Goal: Task Accomplishment & Management: Manage account settings

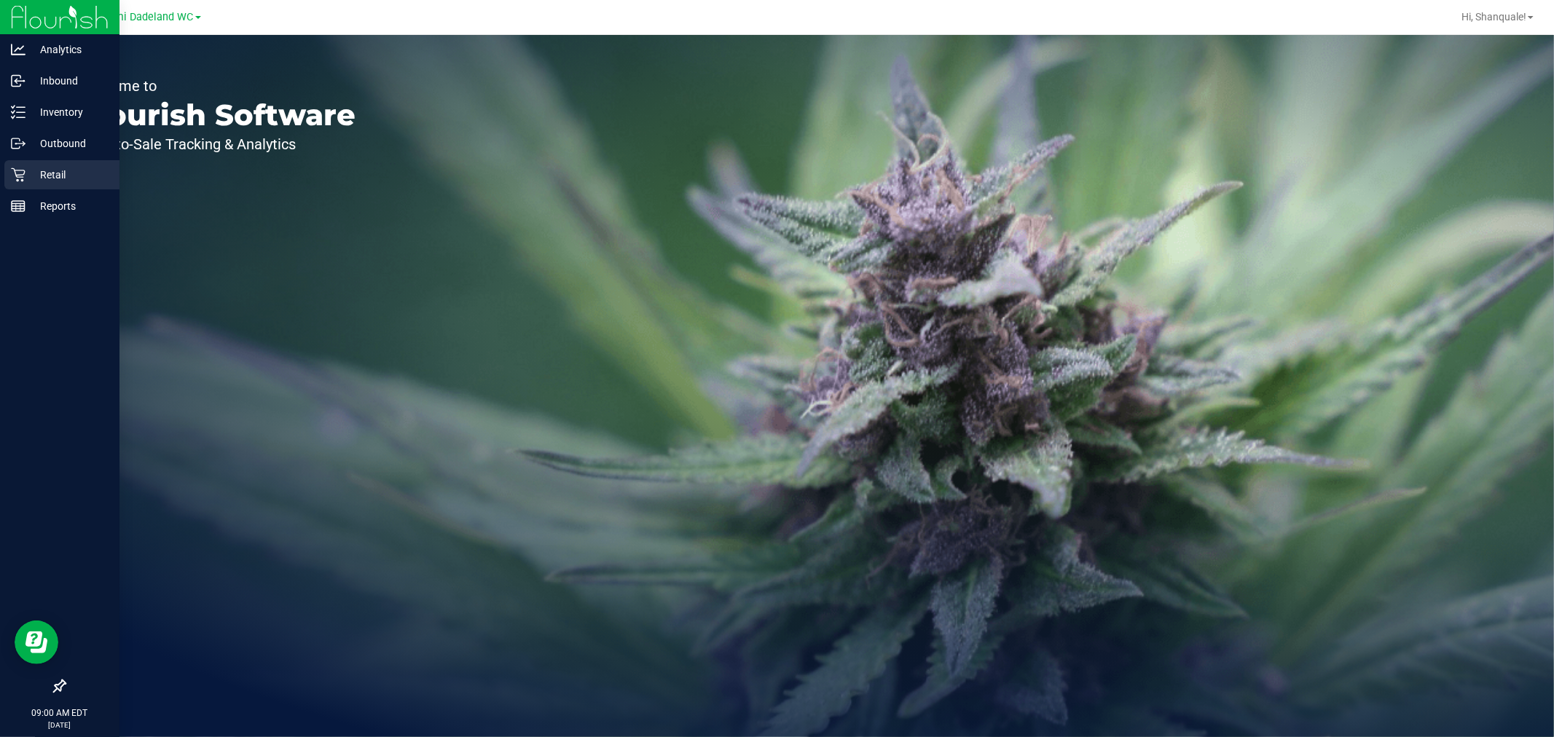
click at [9, 175] on div "Retail" at bounding box center [61, 174] width 115 height 29
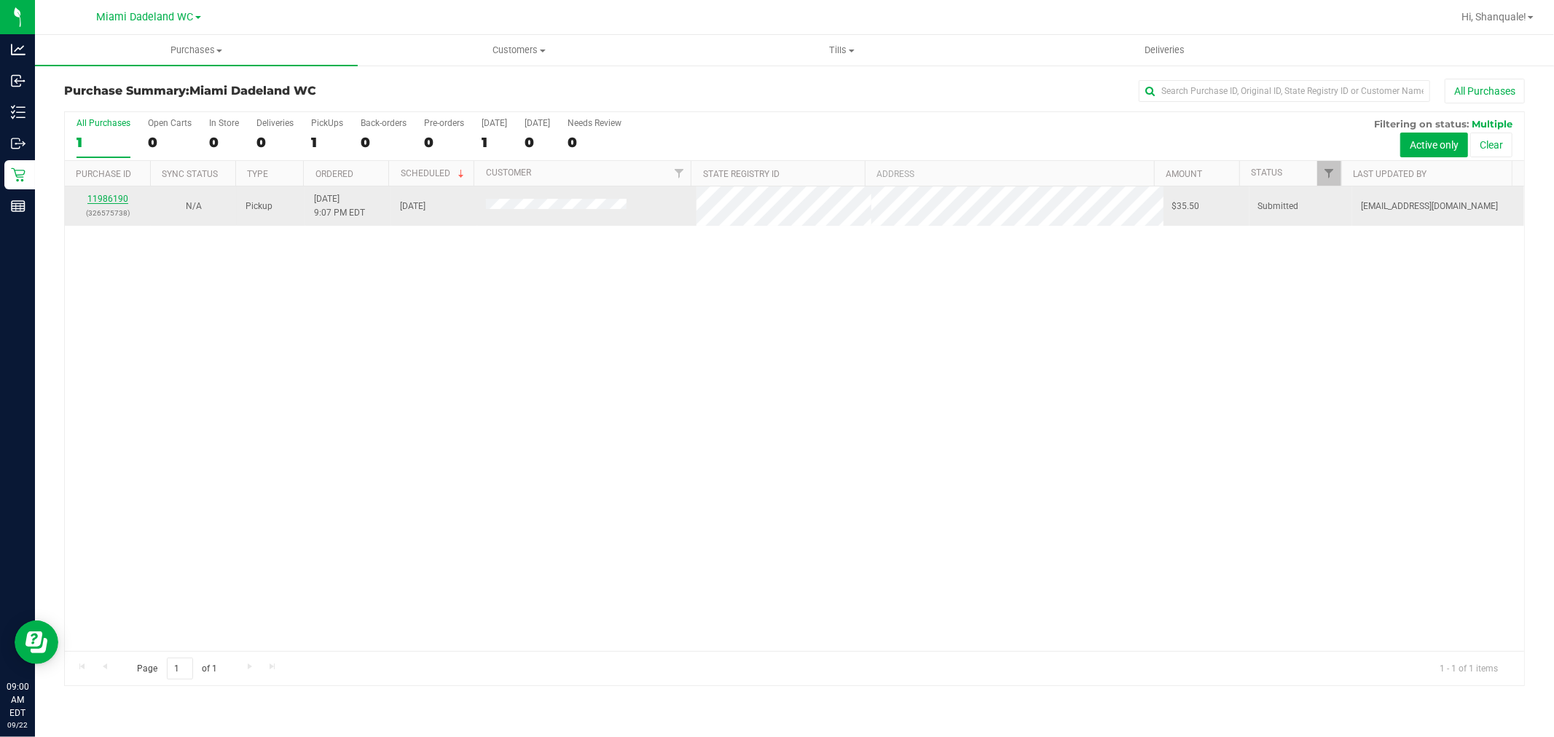
click at [119, 197] on link "11986190" at bounding box center [107, 199] width 41 height 10
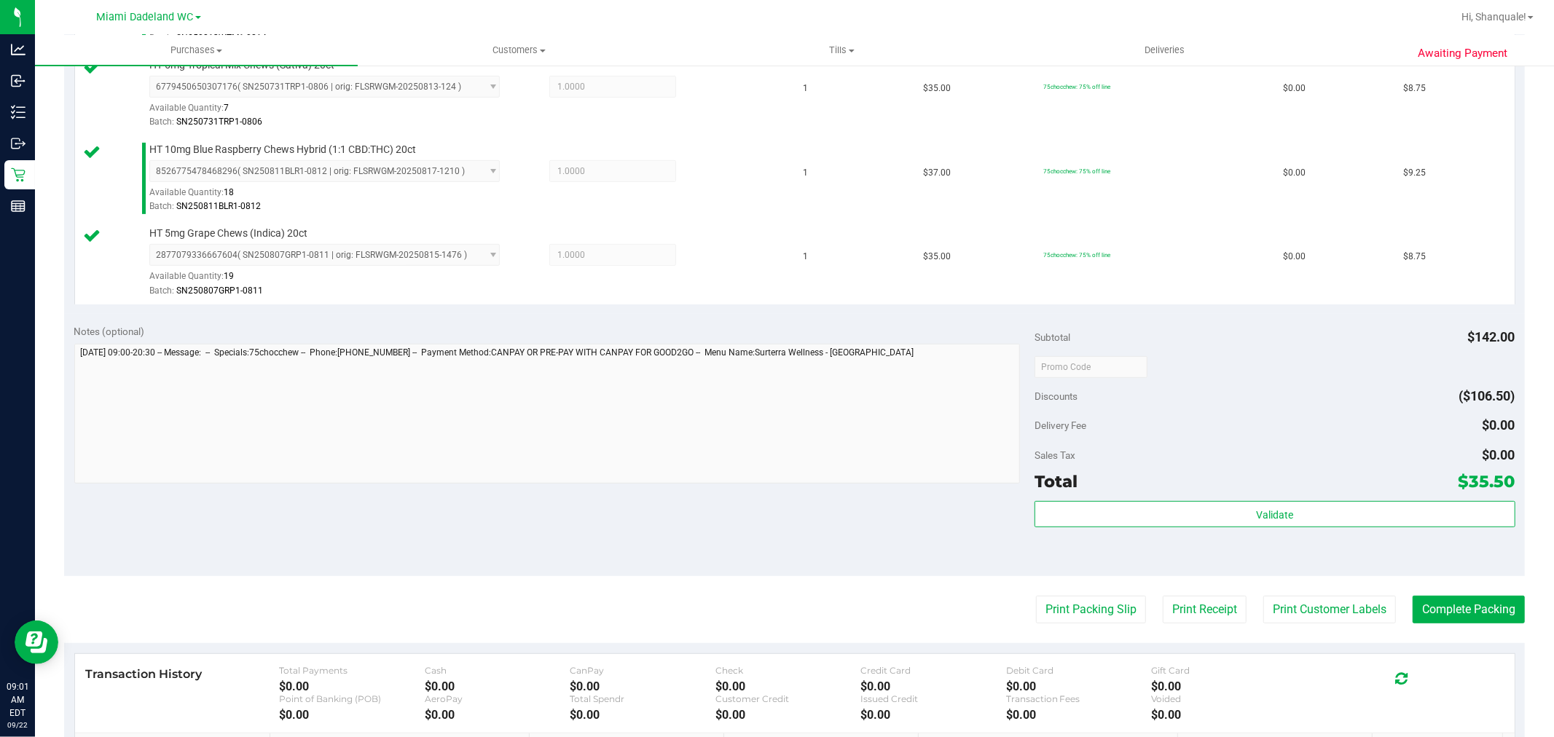
scroll to position [708, 0]
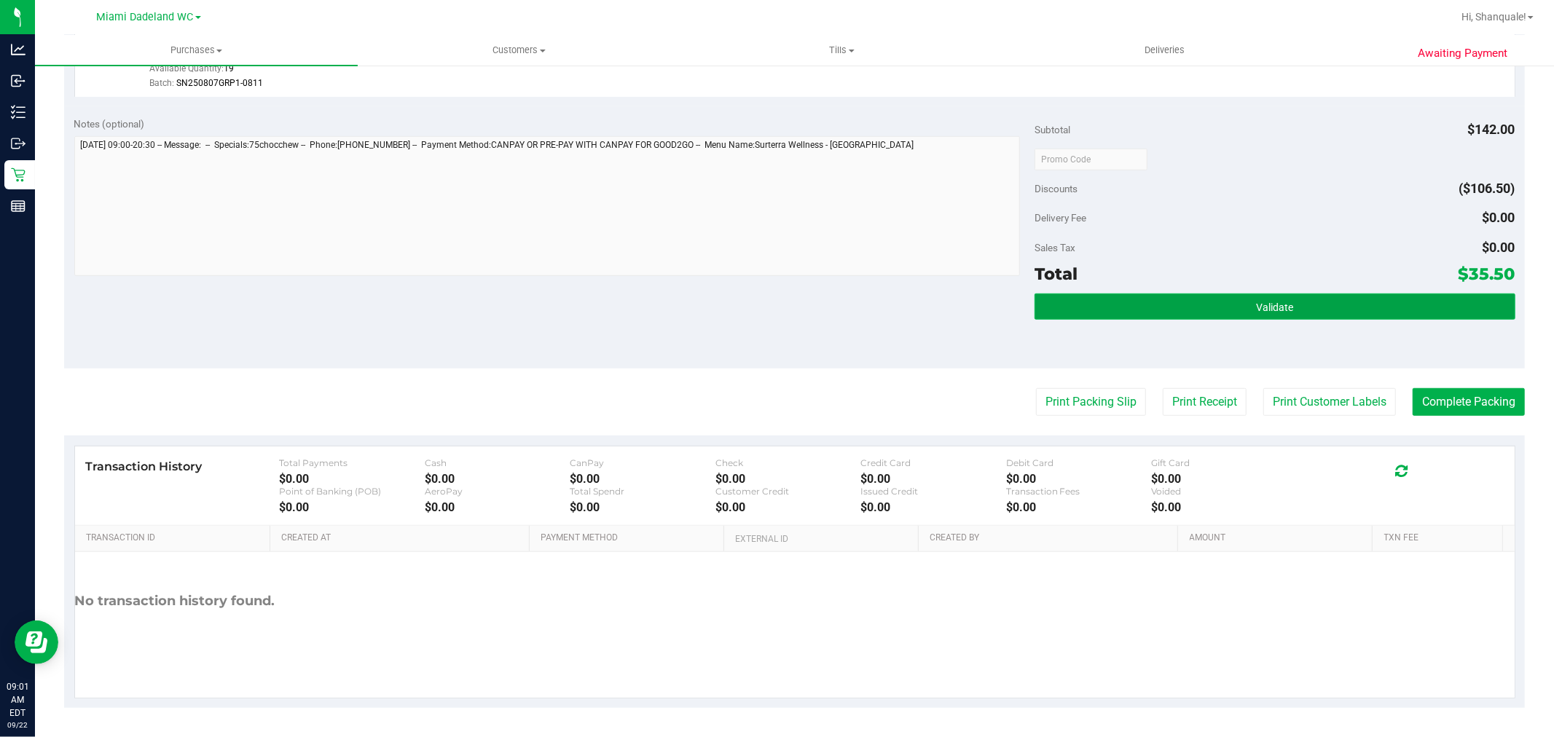
click at [1287, 308] on button "Validate" at bounding box center [1275, 307] width 480 height 26
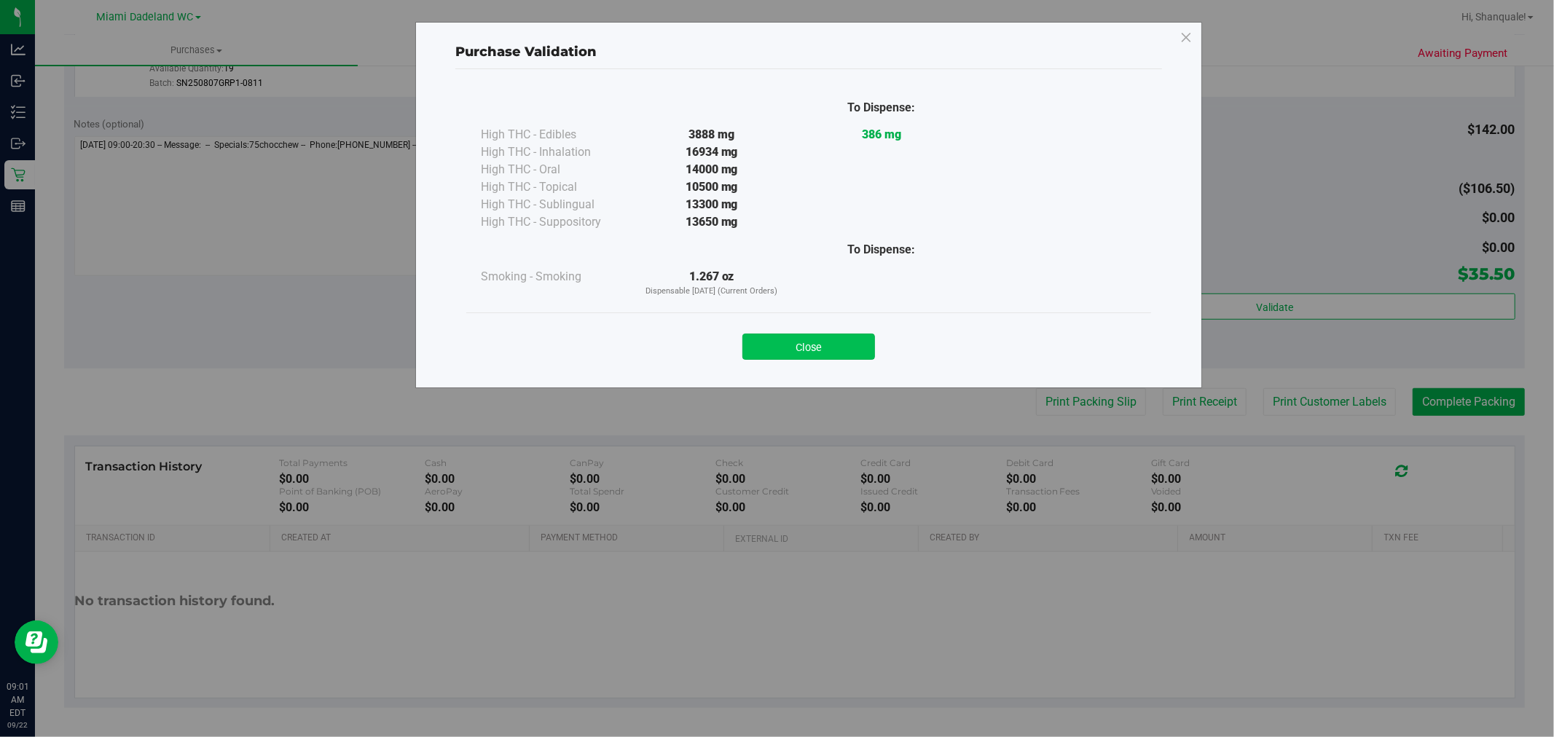
click at [848, 348] on button "Close" at bounding box center [808, 347] width 133 height 26
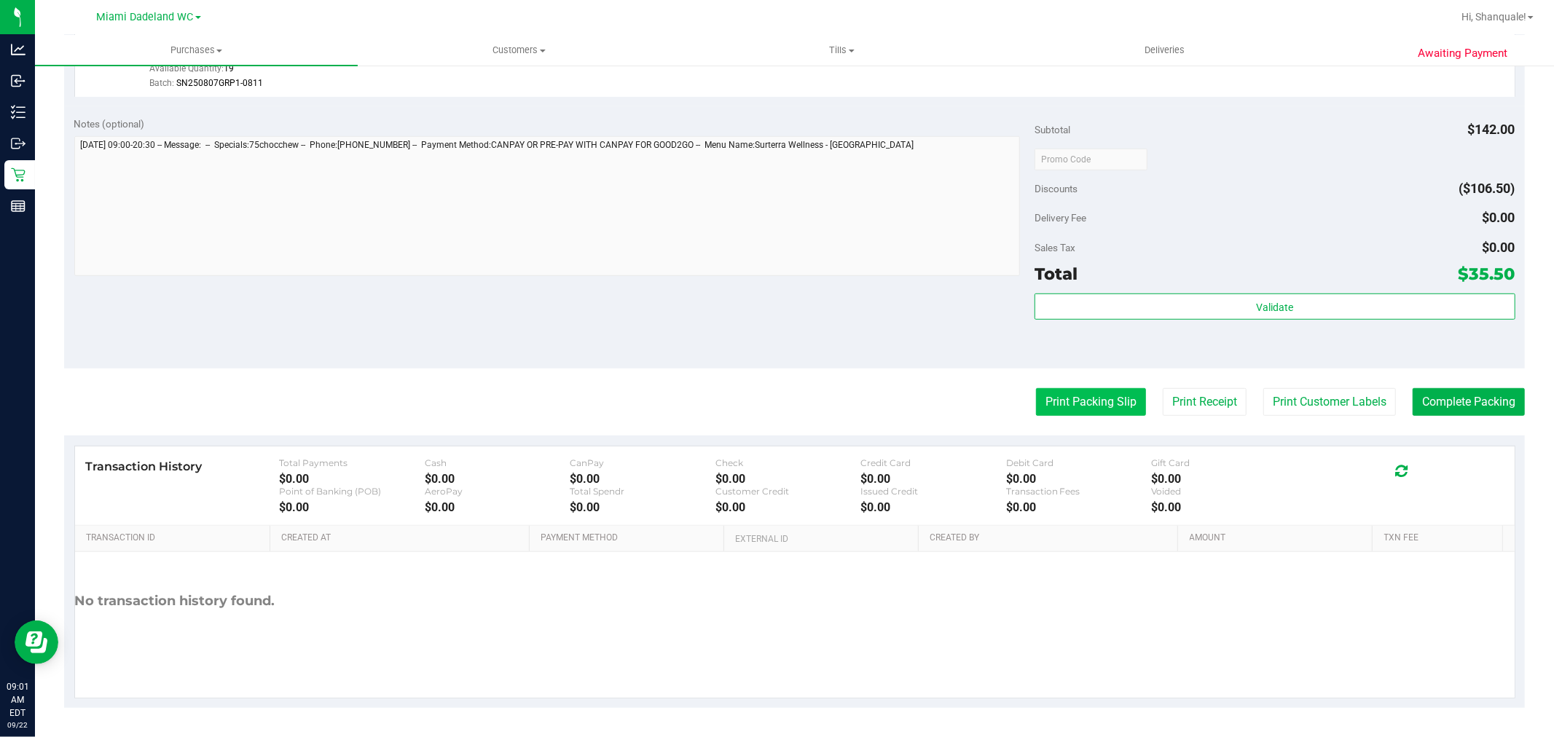
click at [1049, 388] on button "Print Packing Slip" at bounding box center [1091, 402] width 110 height 28
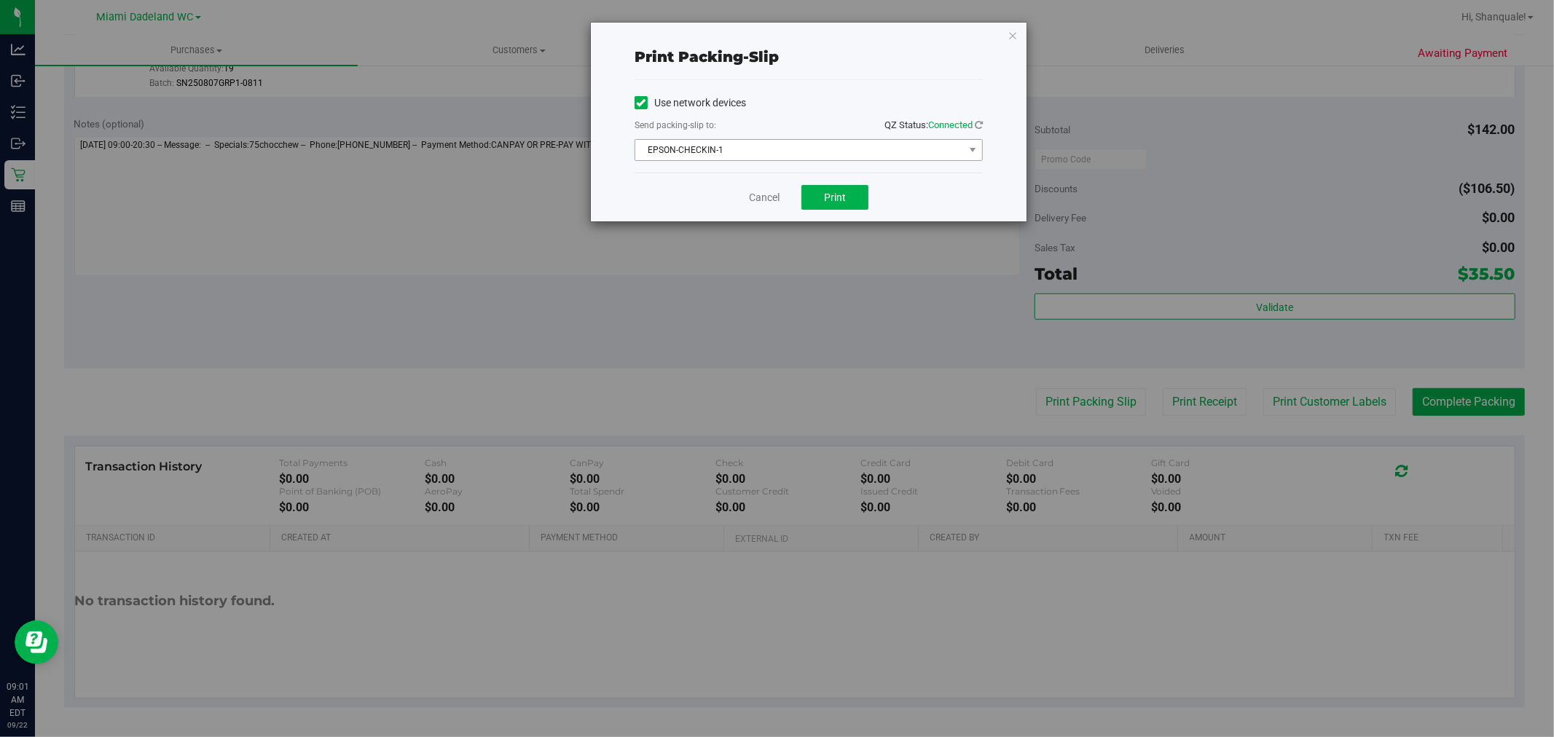
click at [825, 146] on span "EPSON-CHECKIN-1" at bounding box center [799, 150] width 329 height 20
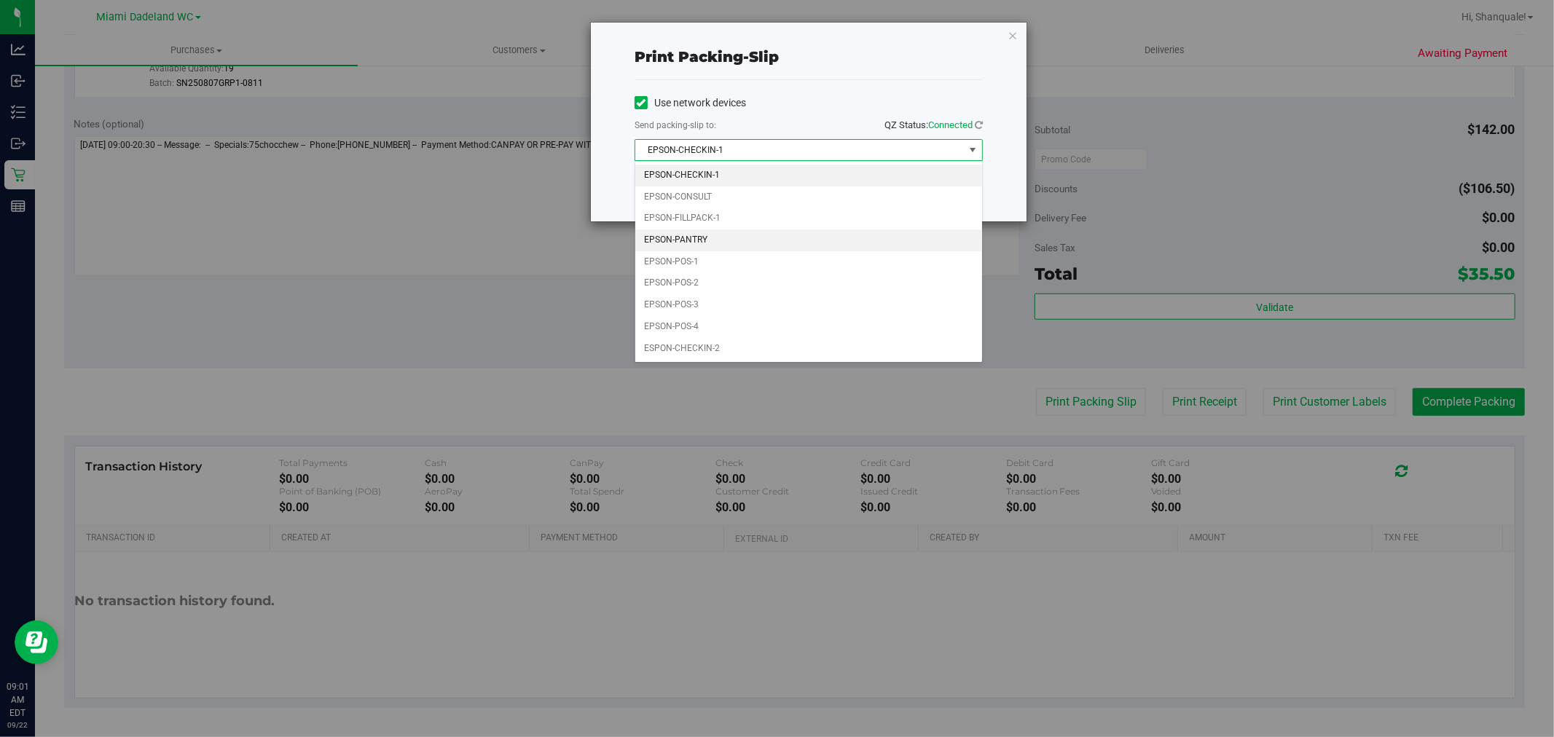
click at [776, 237] on li "EPSON-PANTRY" at bounding box center [808, 240] width 347 height 22
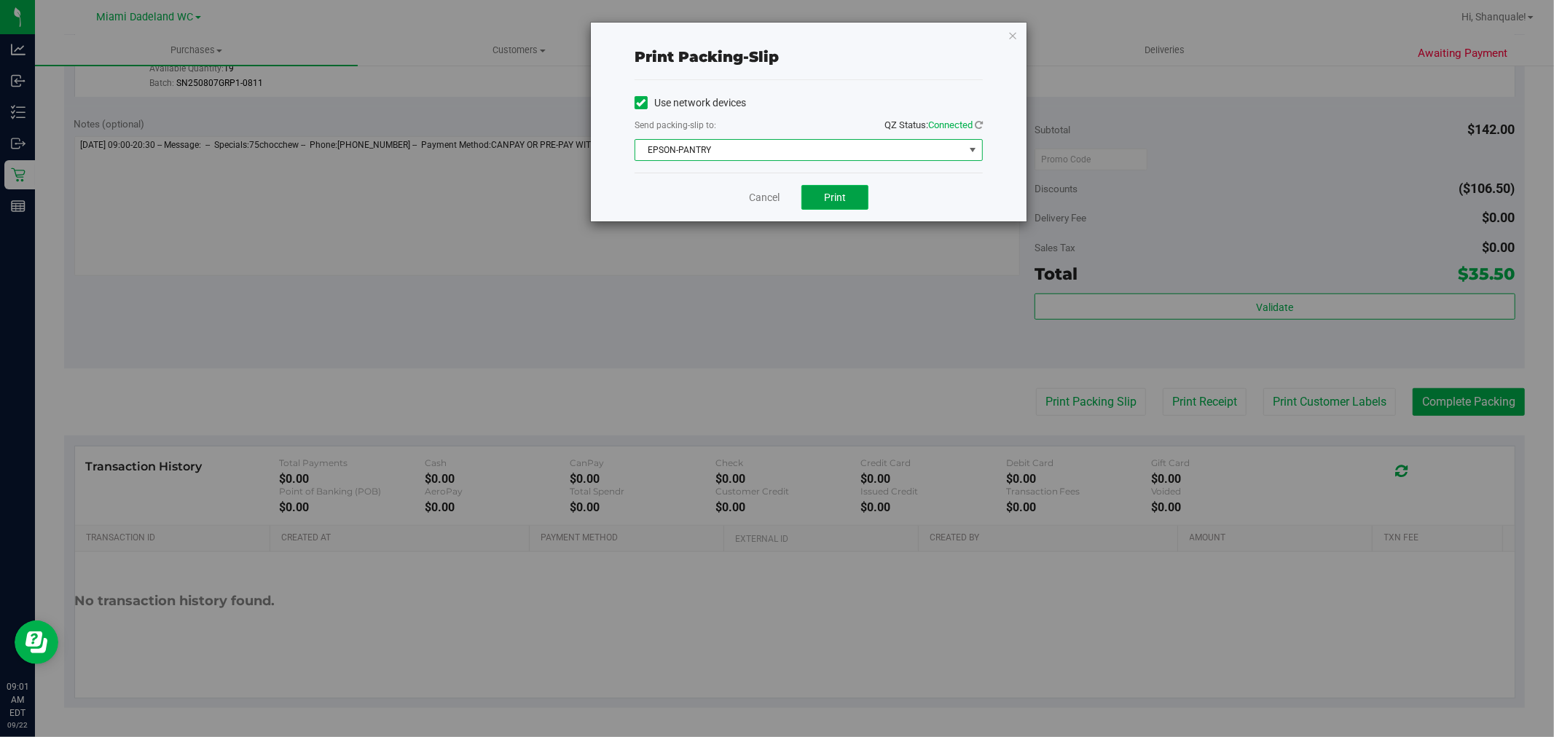
click at [851, 204] on button "Print" at bounding box center [834, 197] width 67 height 25
click at [854, 200] on button "Print" at bounding box center [834, 197] width 67 height 25
click at [899, 149] on span "EPSON-PANTRY" at bounding box center [799, 150] width 329 height 20
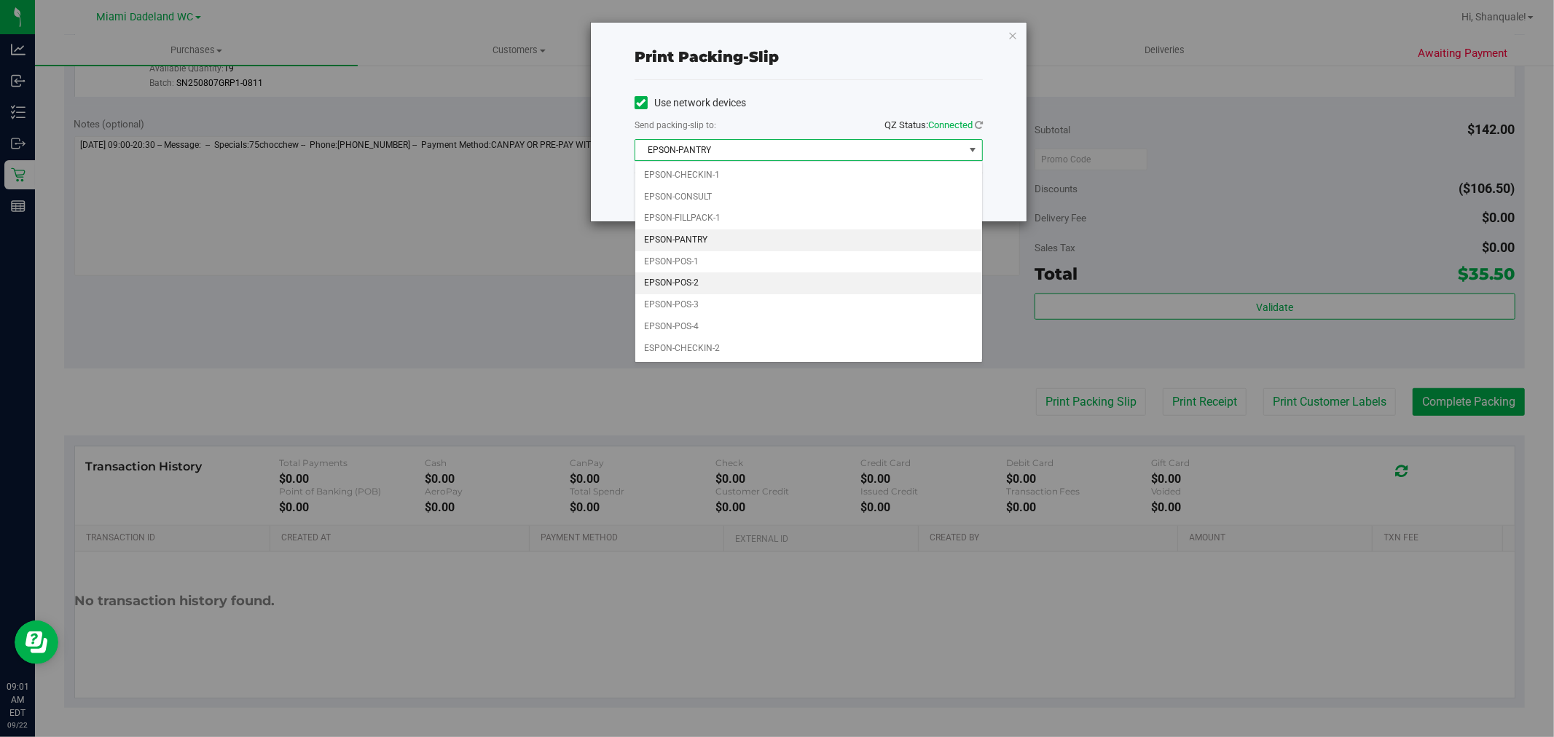
click at [727, 280] on li "EPSON-POS-2" at bounding box center [808, 283] width 347 height 22
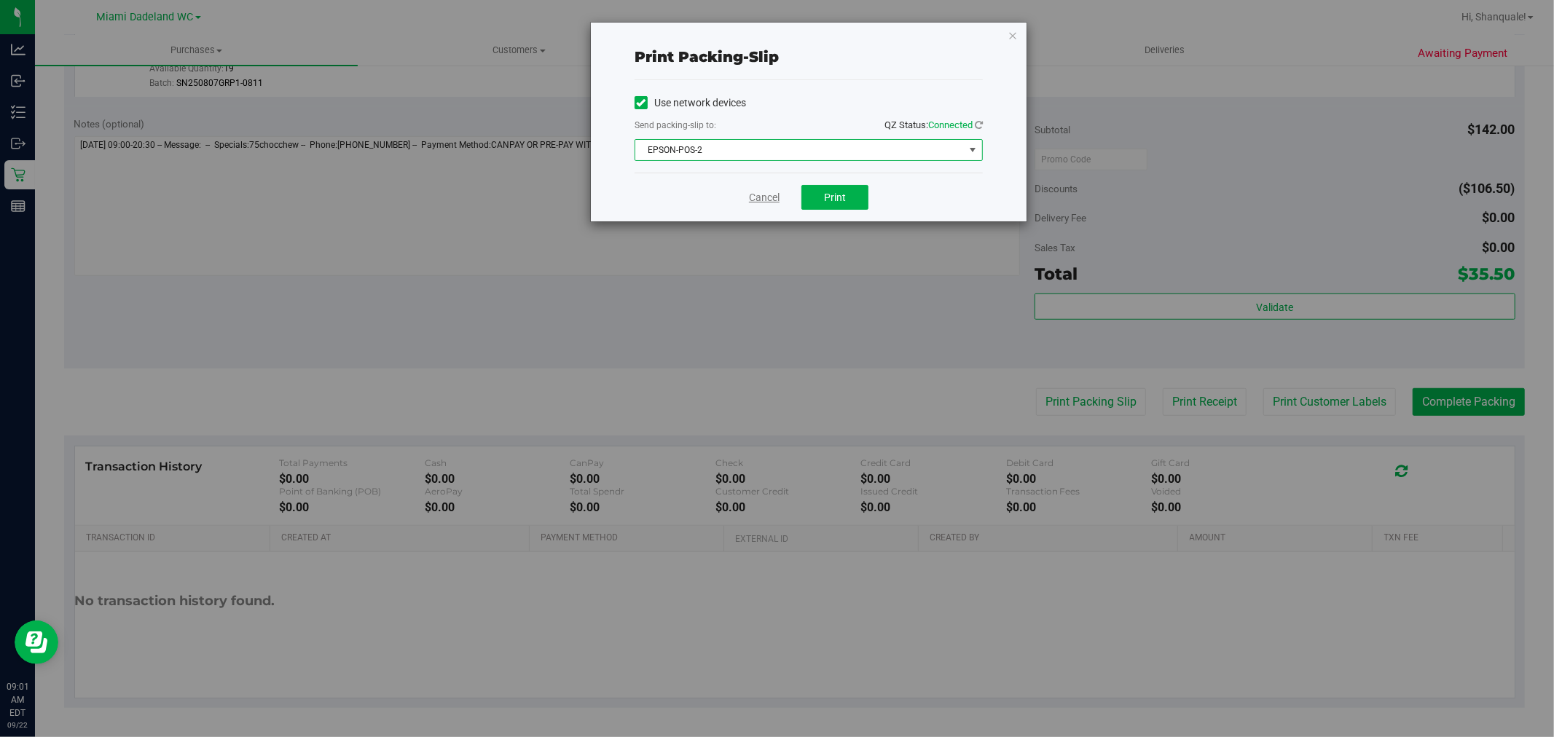
click at [767, 202] on link "Cancel" at bounding box center [764, 197] width 31 height 15
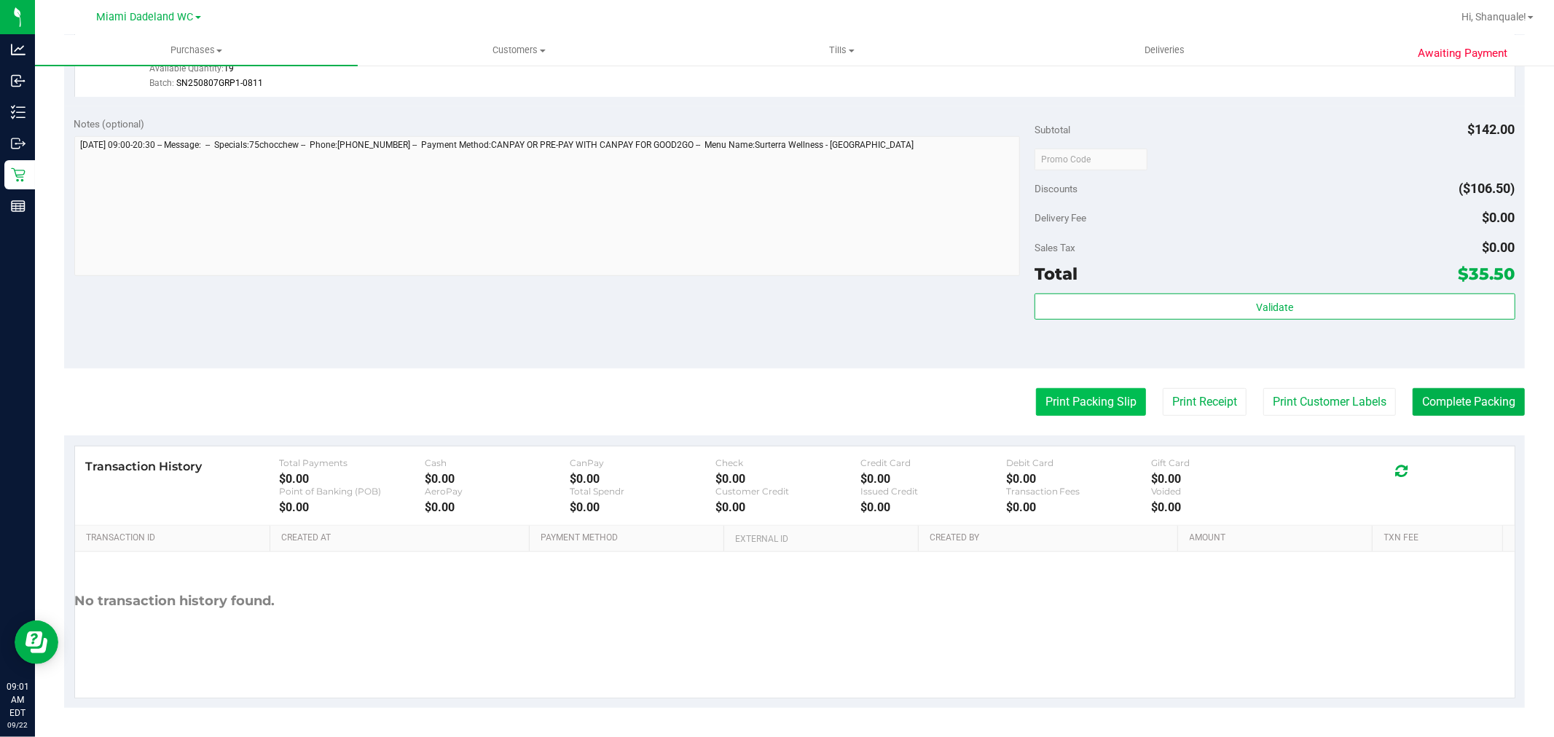
click at [1079, 402] on button "Print Packing Slip" at bounding box center [1091, 402] width 110 height 28
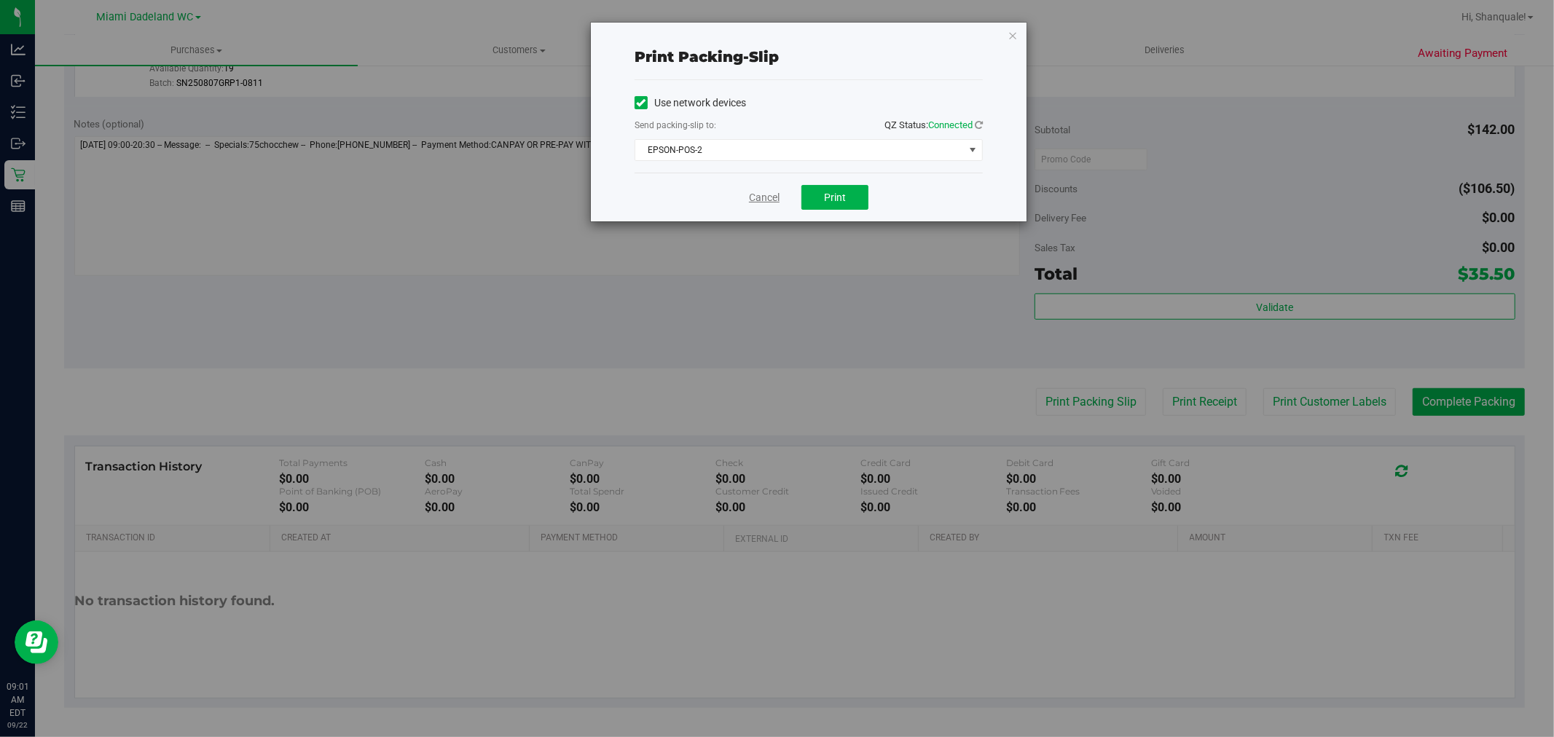
click at [763, 201] on link "Cancel" at bounding box center [764, 197] width 31 height 15
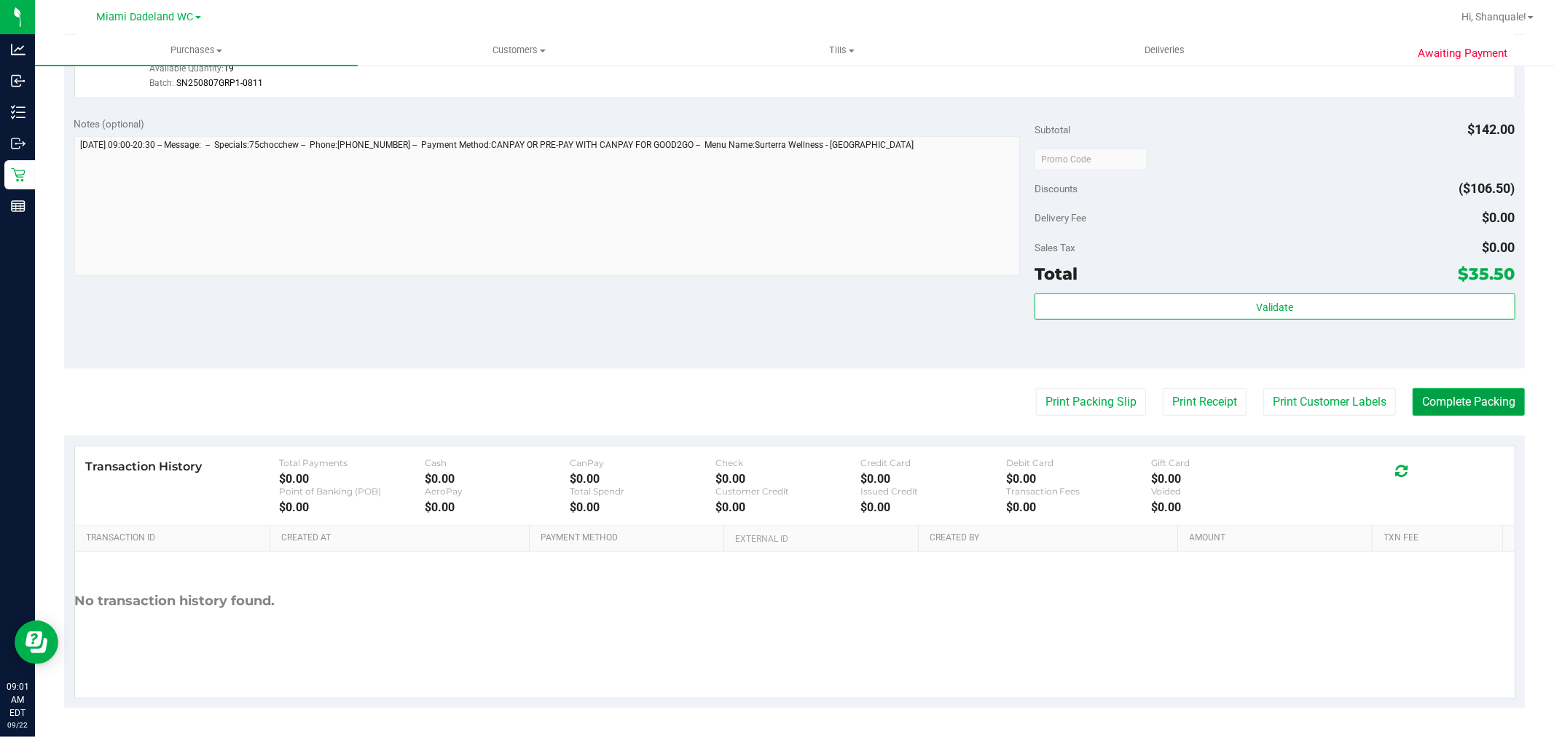
click at [1450, 414] on button "Complete Packing" at bounding box center [1469, 402] width 112 height 28
